Goal: Information Seeking & Learning: Learn about a topic

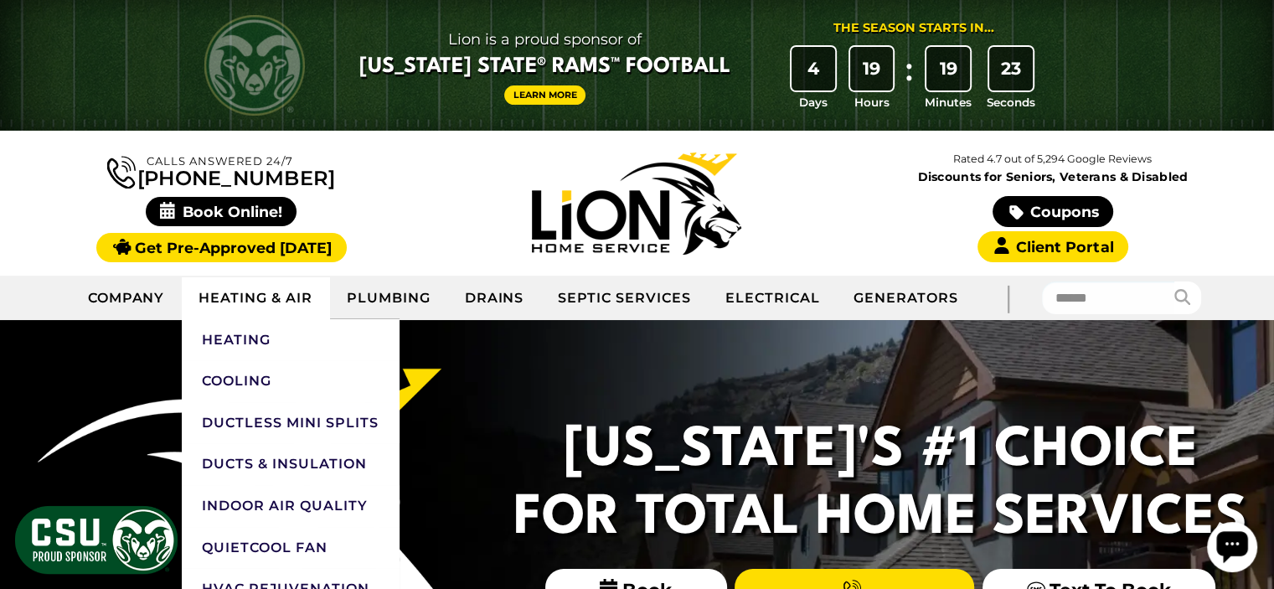
click at [295, 295] on link "Heating & Air" at bounding box center [255, 298] width 147 height 42
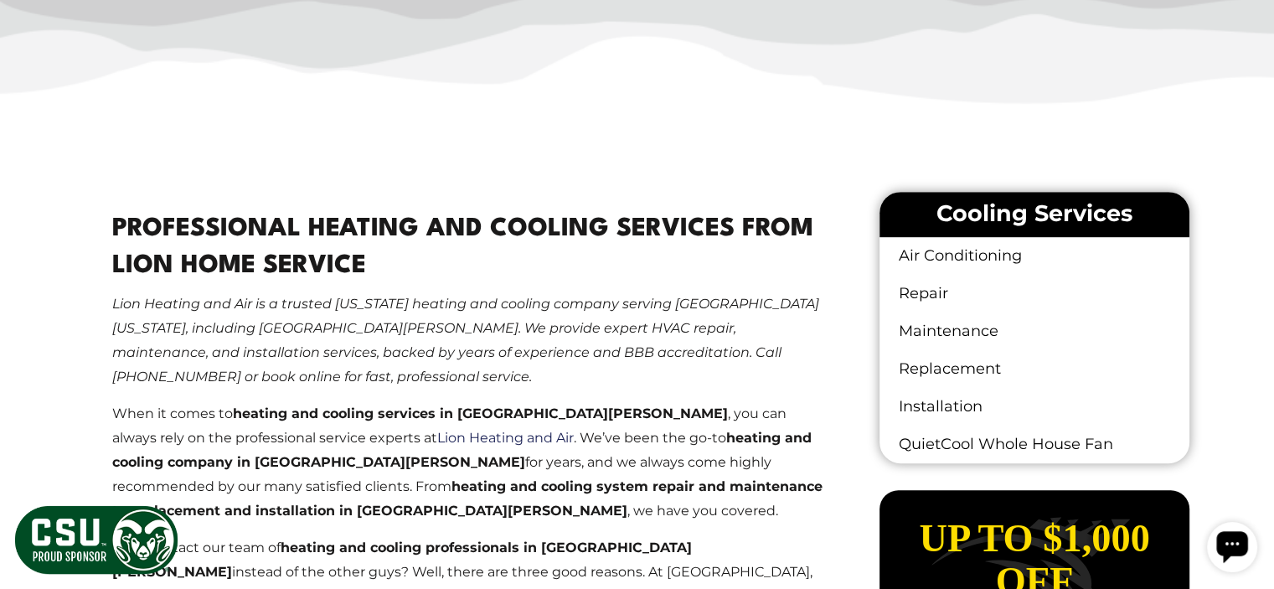
scroll to position [884, 0]
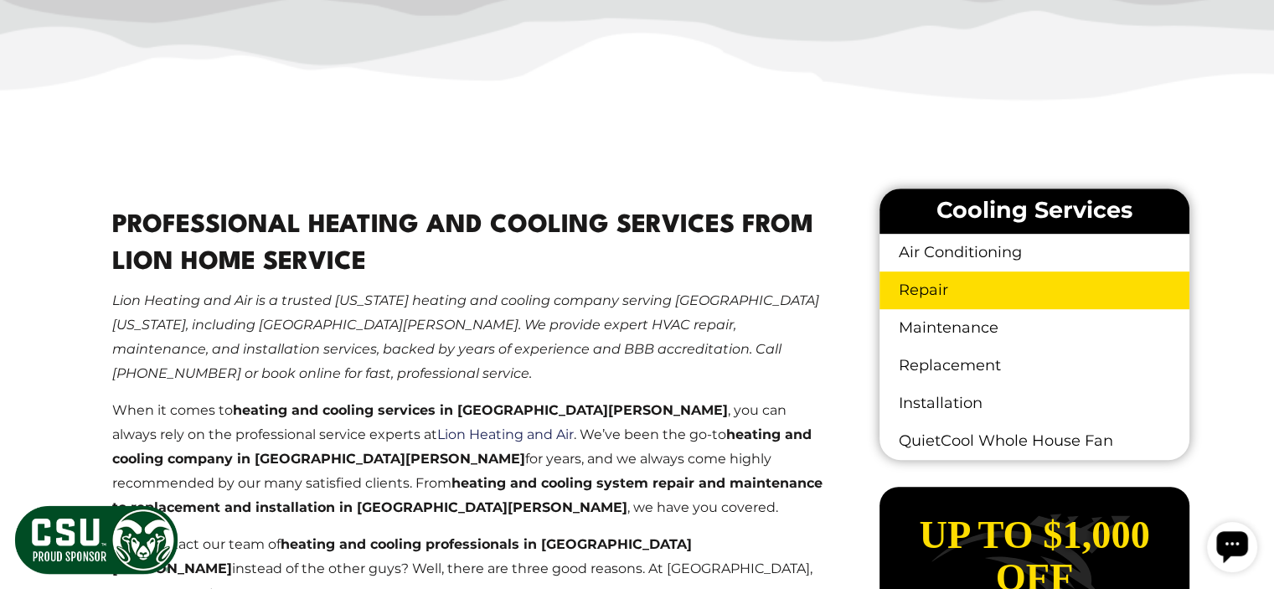
click at [955, 291] on link "Repair" at bounding box center [1033, 290] width 309 height 38
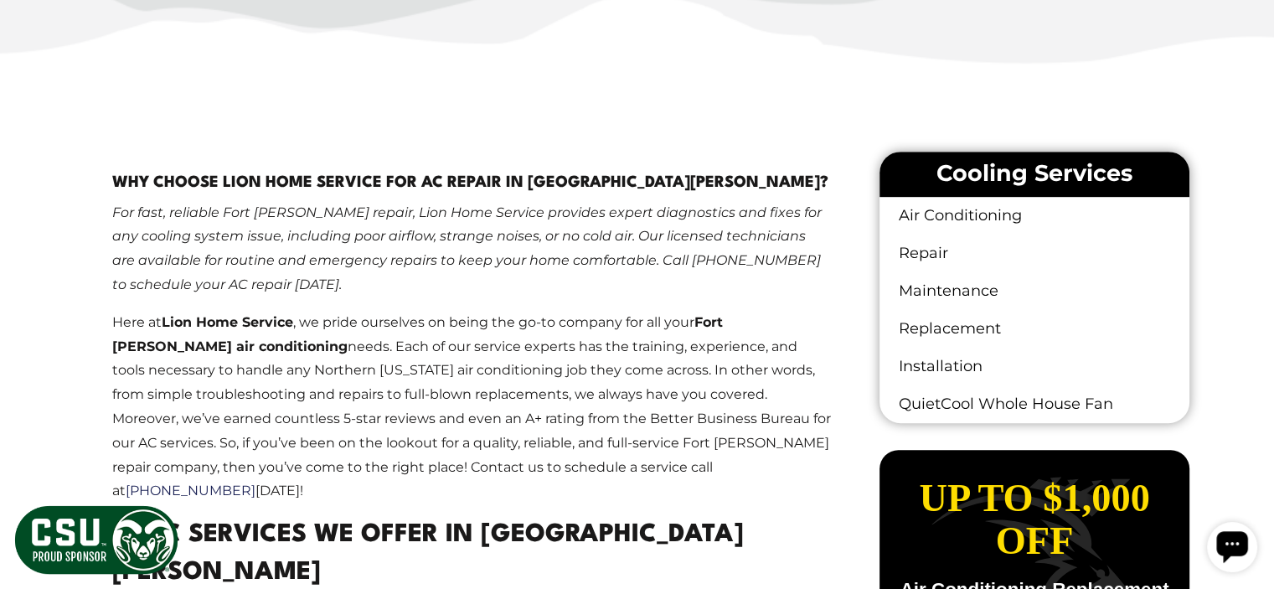
scroll to position [925, 0]
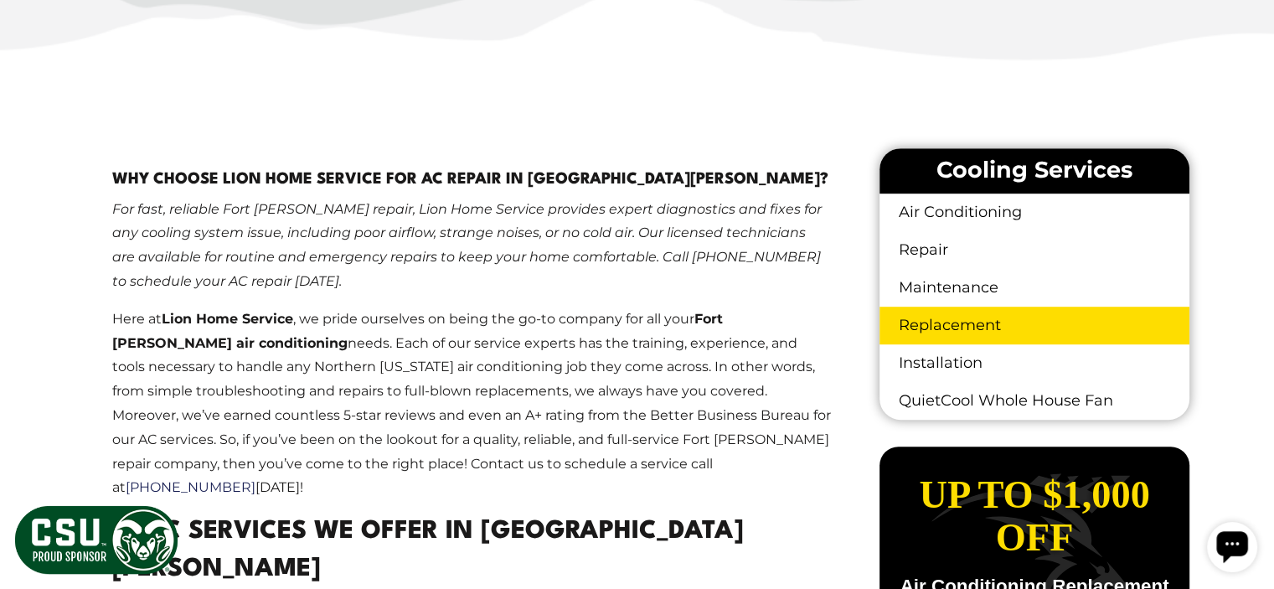
click at [924, 324] on link "Replacement" at bounding box center [1033, 326] width 309 height 38
